Goal: Navigation & Orientation: Find specific page/section

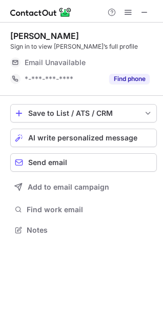
scroll to position [223, 163]
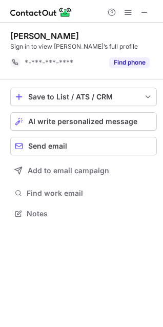
scroll to position [207, 163]
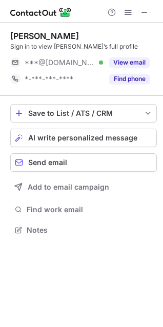
scroll to position [223, 163]
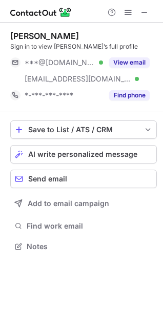
scroll to position [240, 163]
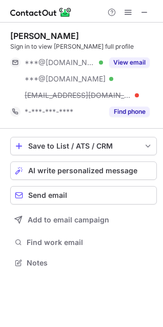
scroll to position [256, 163]
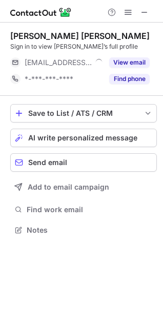
scroll to position [223, 163]
